Goal: Information Seeking & Learning: Check status

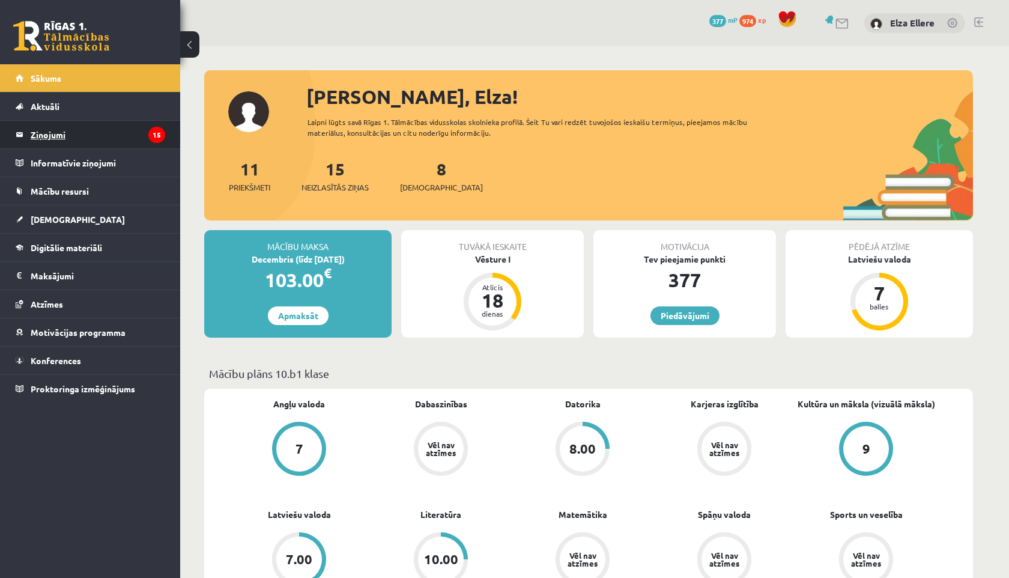
click at [84, 131] on legend "Ziņojumi 15" at bounding box center [98, 135] width 135 height 28
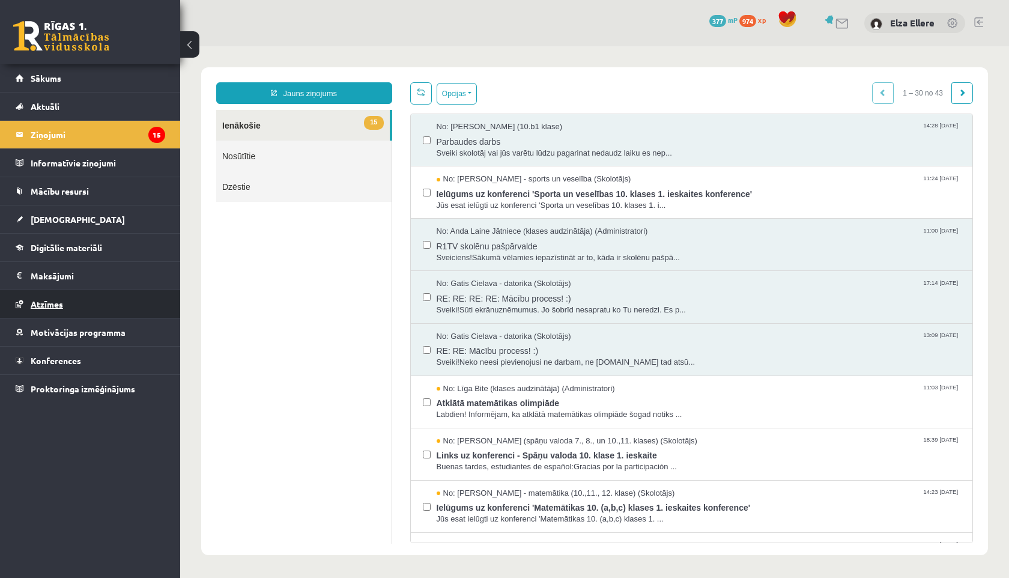
click at [76, 299] on link "Atzīmes" at bounding box center [91, 304] width 150 height 28
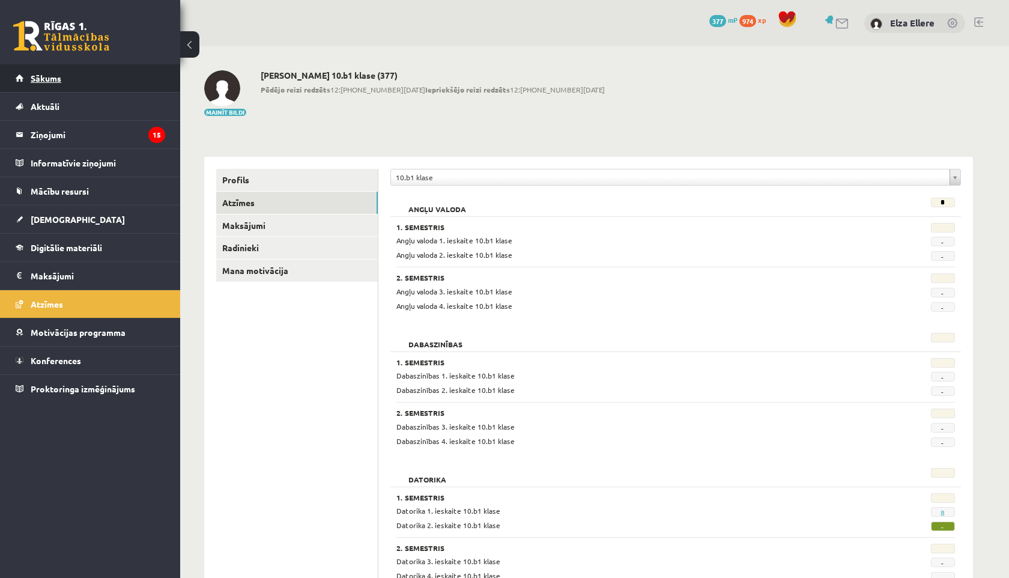
click at [68, 76] on link "Sākums" at bounding box center [91, 78] width 150 height 28
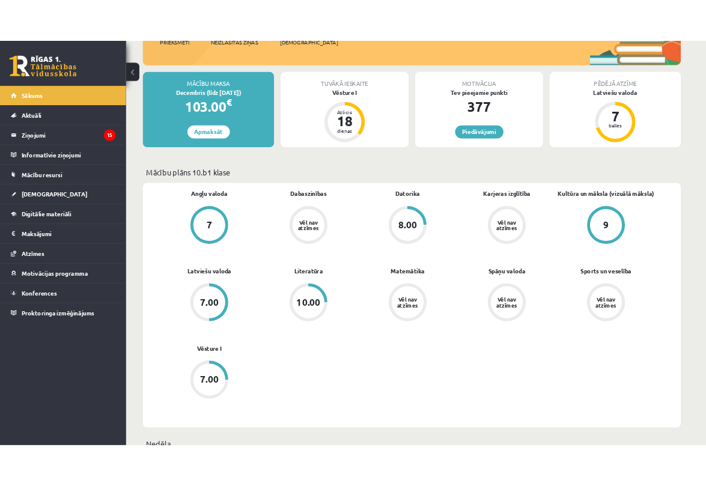
scroll to position [196, 0]
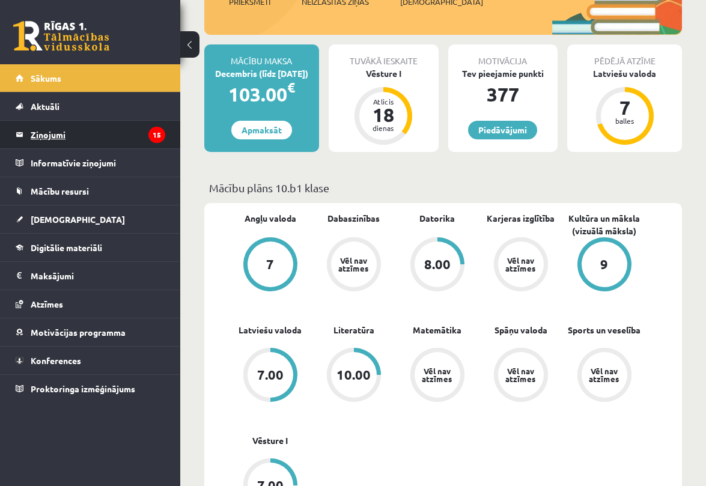
click at [60, 135] on legend "Ziņojumi 15" at bounding box center [98, 135] width 135 height 28
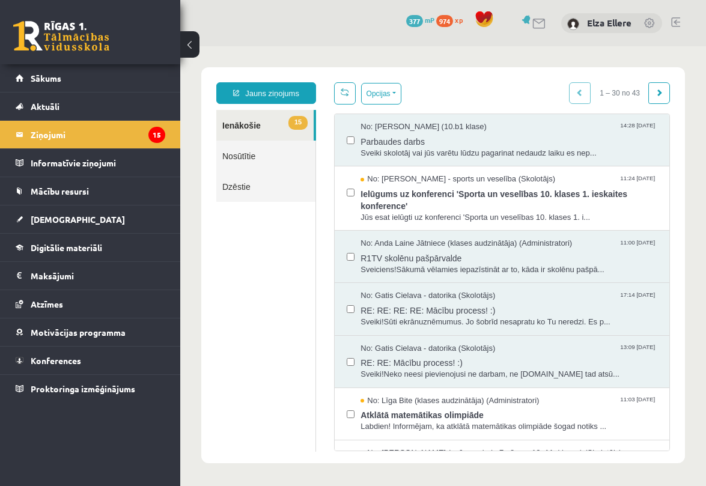
click at [247, 150] on link "Nosūtītie" at bounding box center [265, 156] width 99 height 31
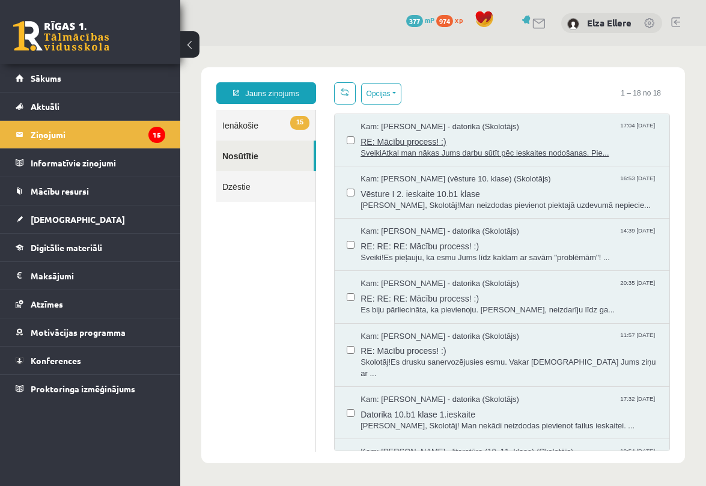
click at [535, 133] on span "RE: Mācību process! :)" at bounding box center [508, 140] width 297 height 15
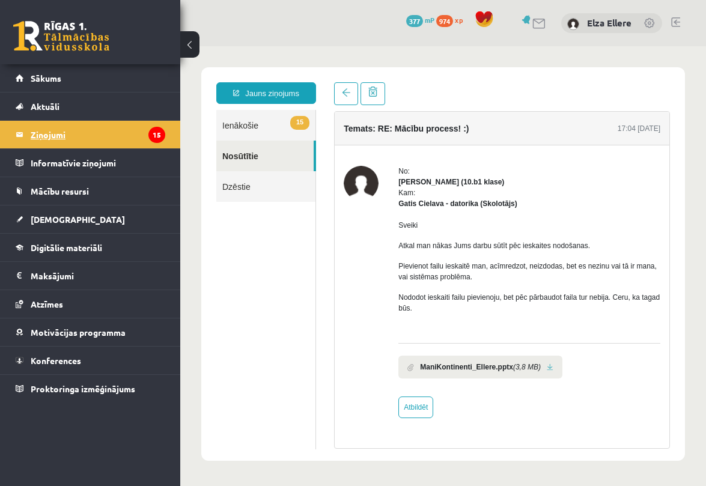
click at [83, 133] on legend "Ziņojumi 15" at bounding box center [98, 135] width 135 height 28
